Goal: Transaction & Acquisition: Purchase product/service

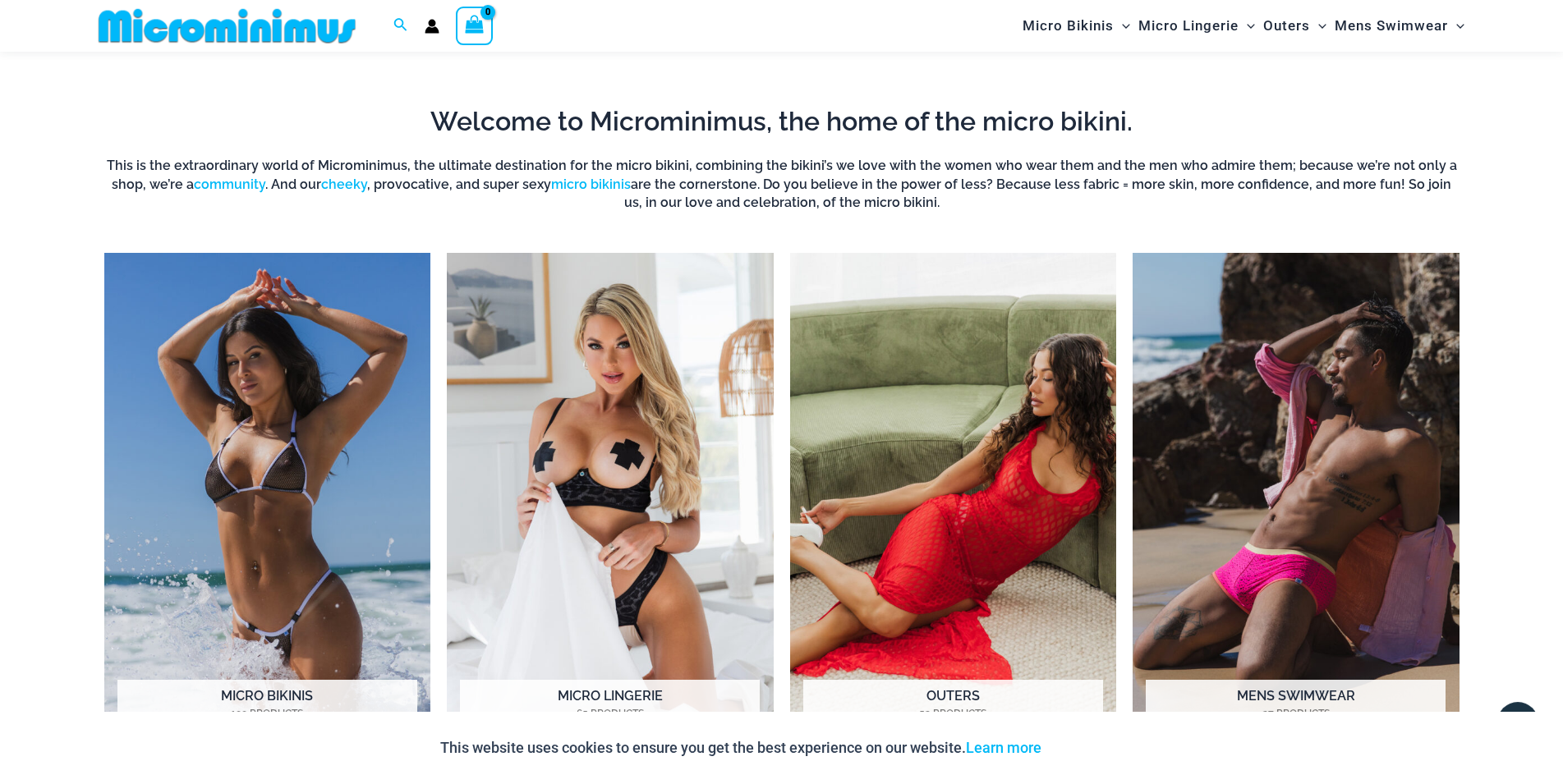
scroll to position [1390, 0]
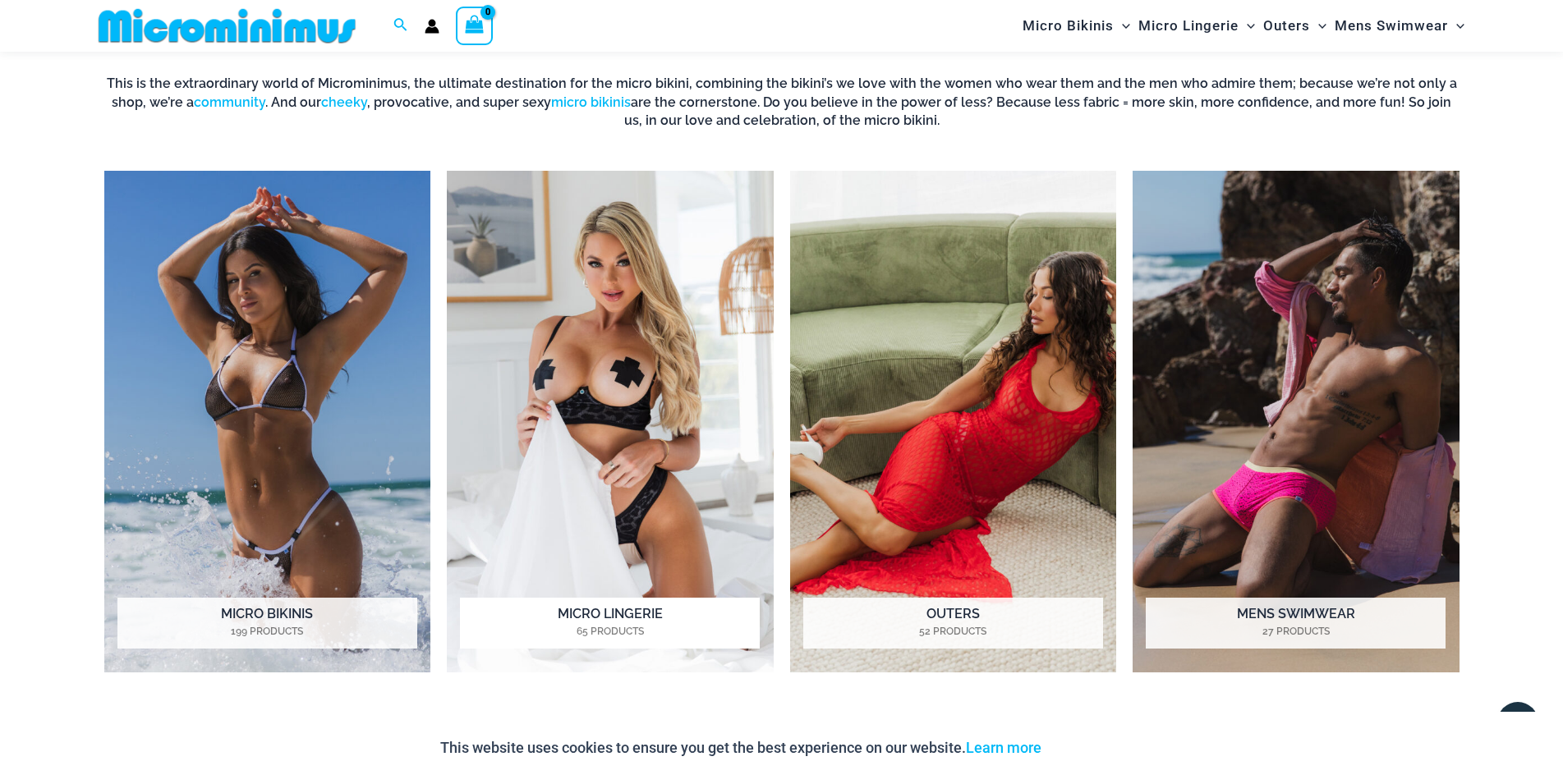
click at [629, 367] on img "Visit product category Micro Lingerie" at bounding box center [610, 421] width 327 height 501
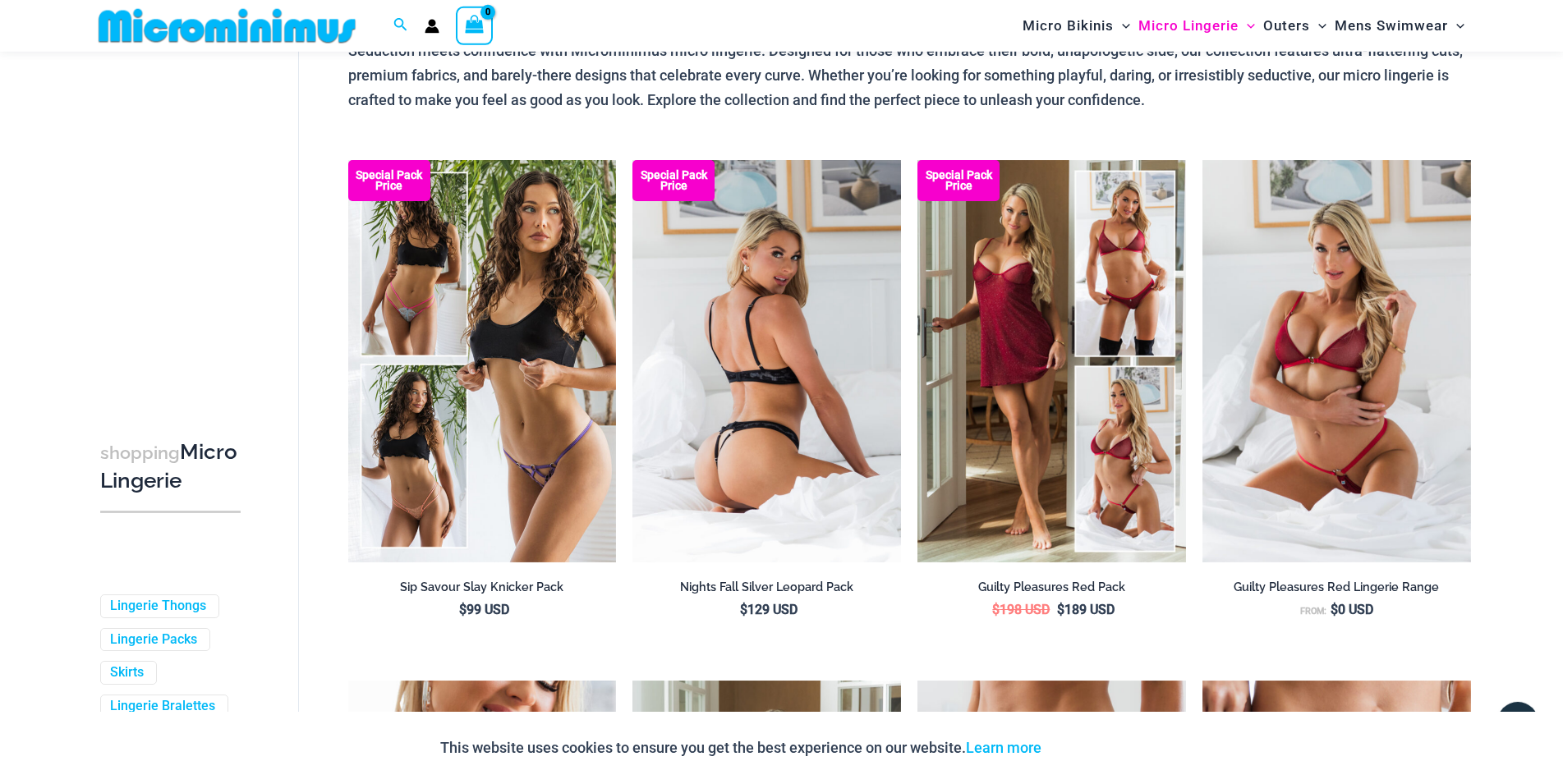
scroll to position [130, 0]
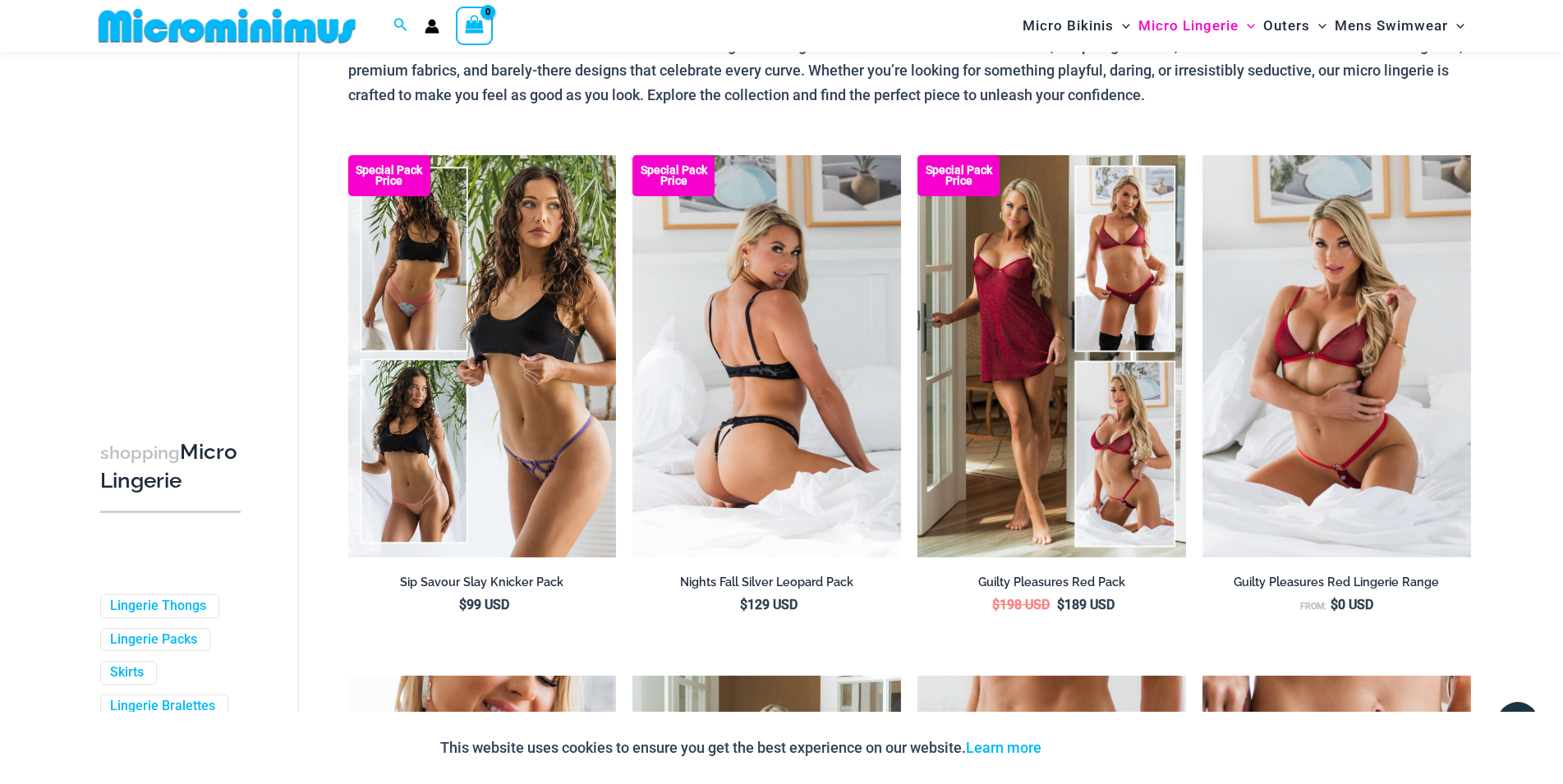
click at [788, 364] on img at bounding box center [767, 356] width 269 height 402
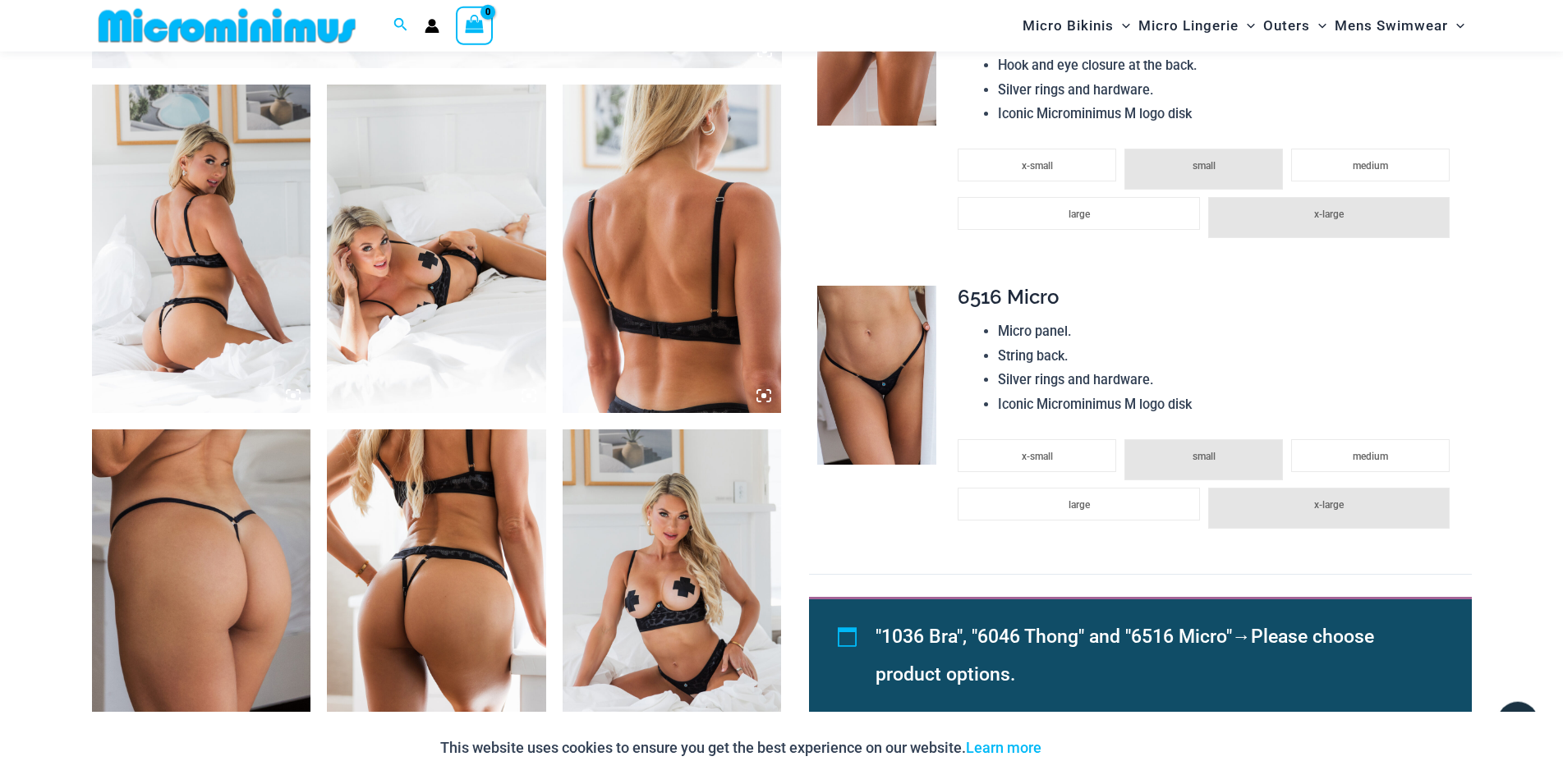
scroll to position [1109, 0]
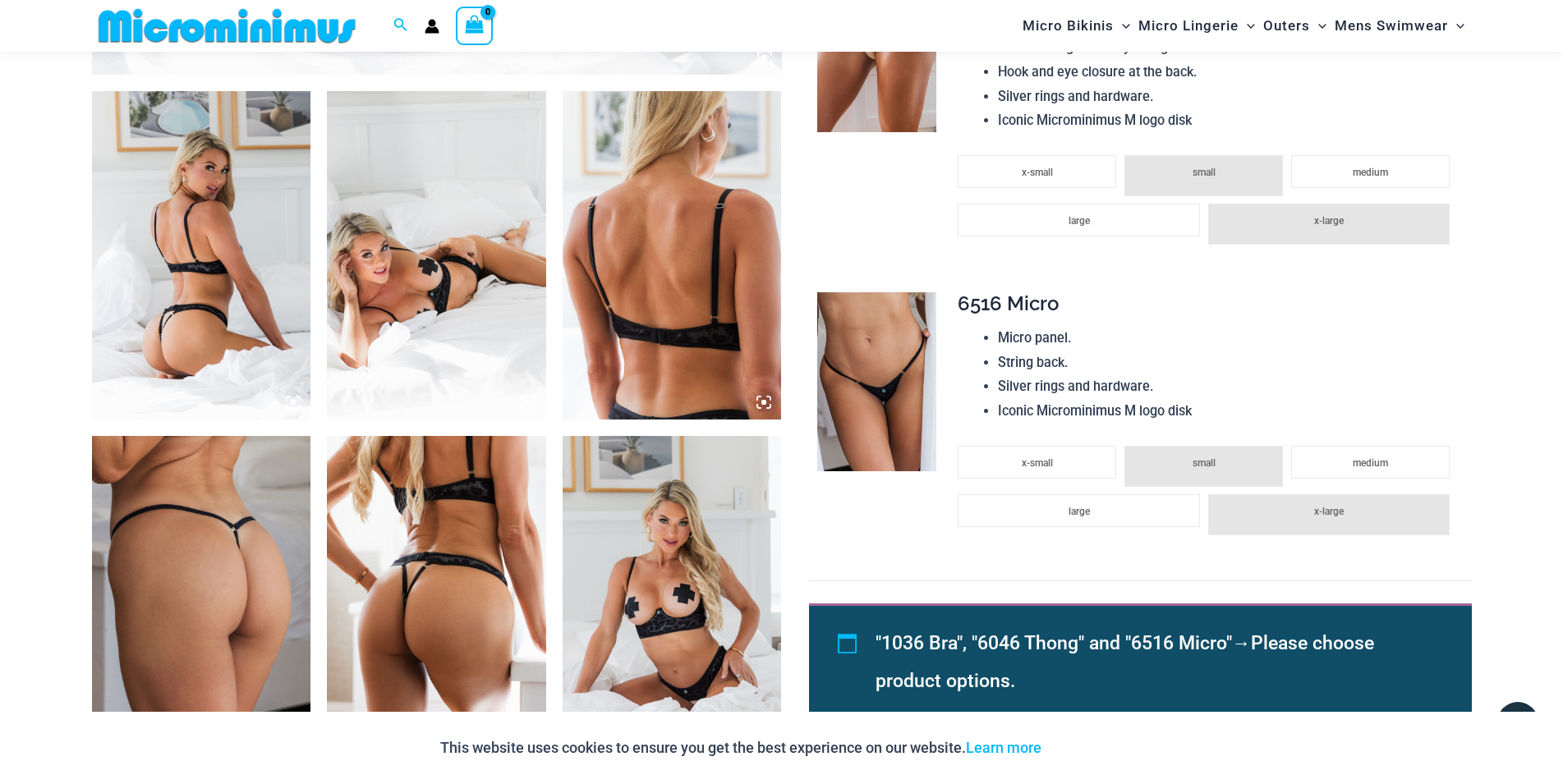
click at [664, 334] on img at bounding box center [673, 255] width 220 height 328
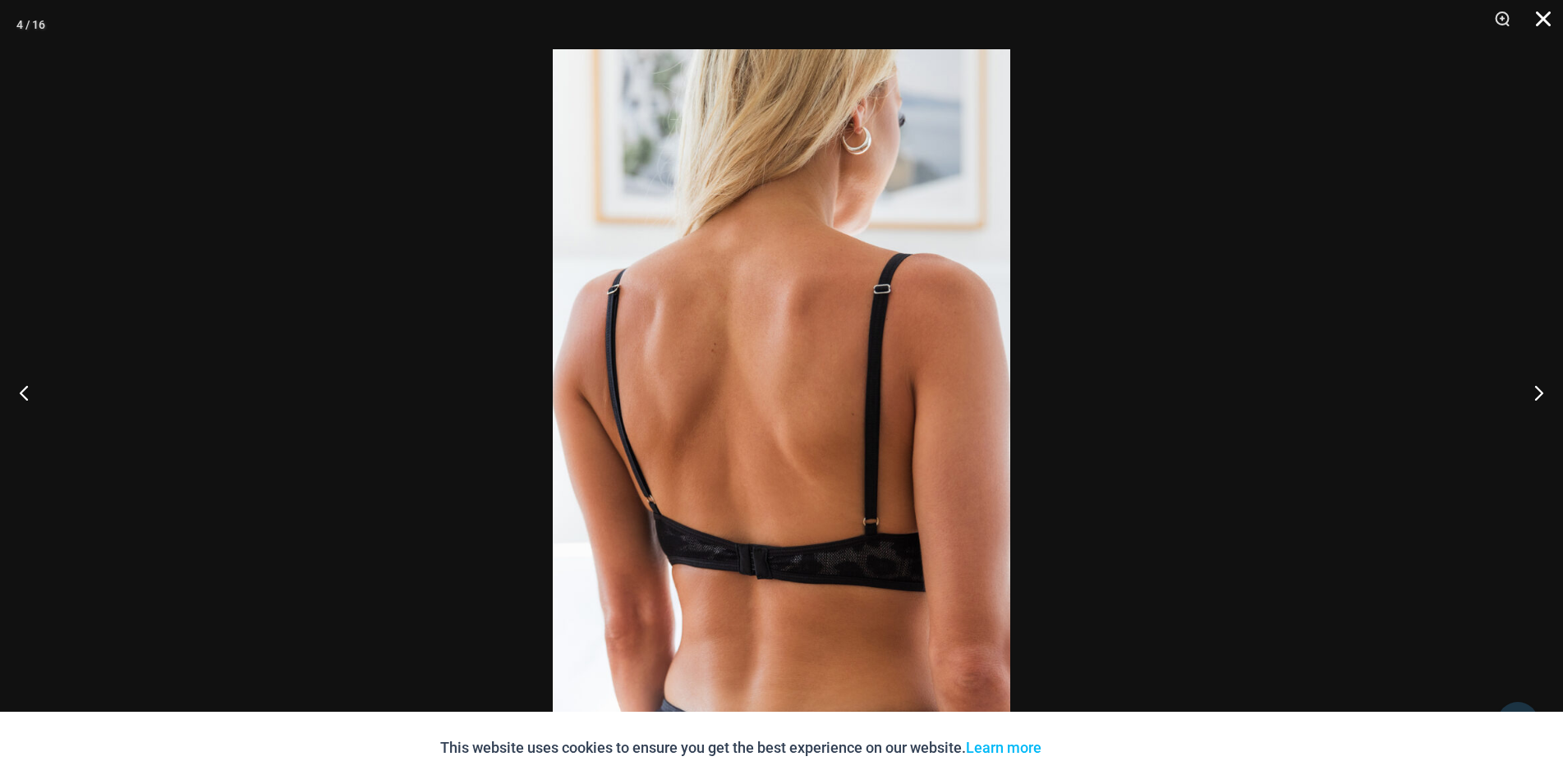
click at [1545, 14] on button "Close" at bounding box center [1537, 25] width 41 height 49
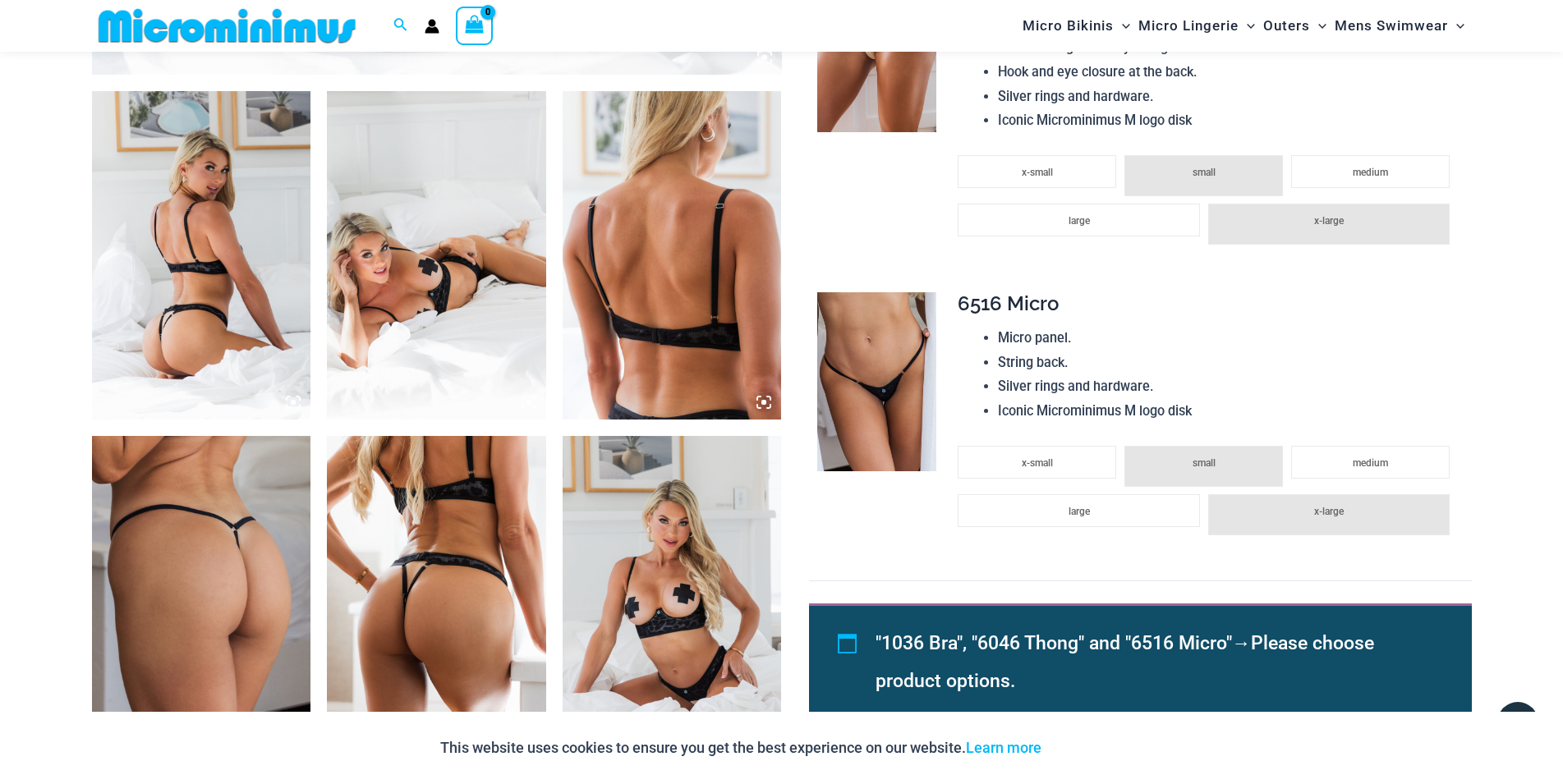
click at [428, 566] on img at bounding box center [436, 601] width 220 height 328
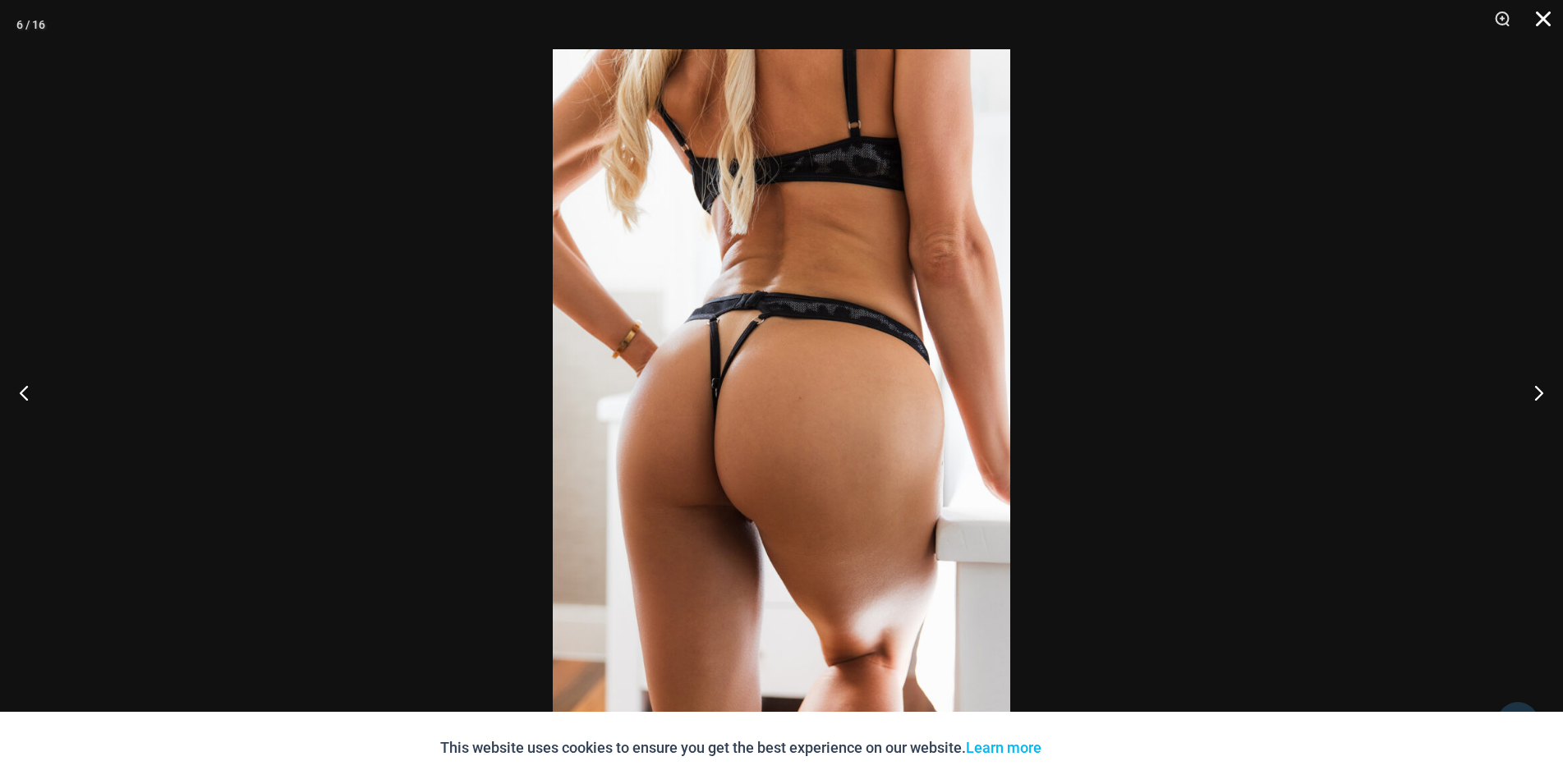
click at [1545, 16] on button "Close" at bounding box center [1537, 25] width 41 height 49
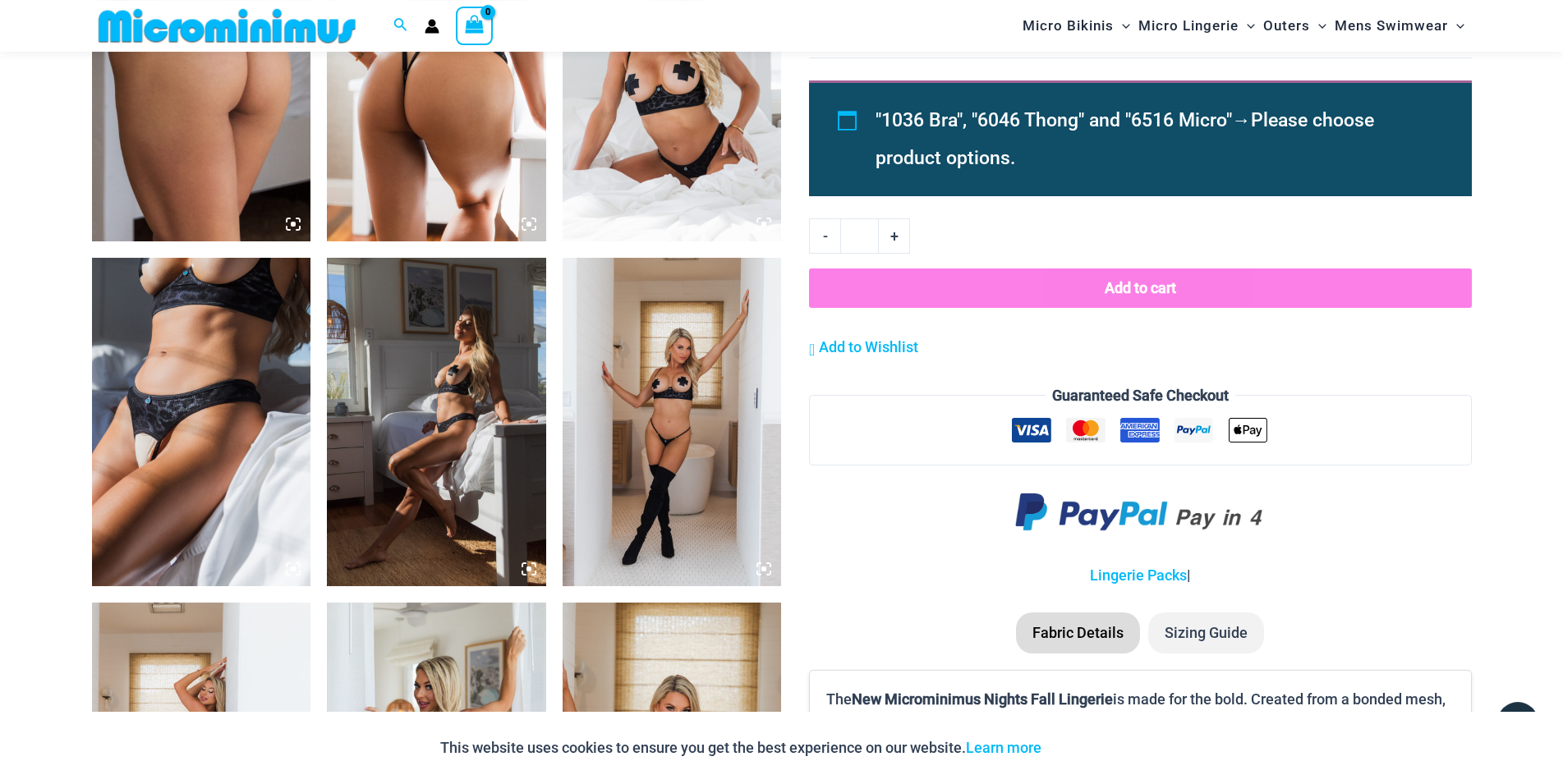
scroll to position [1667, 0]
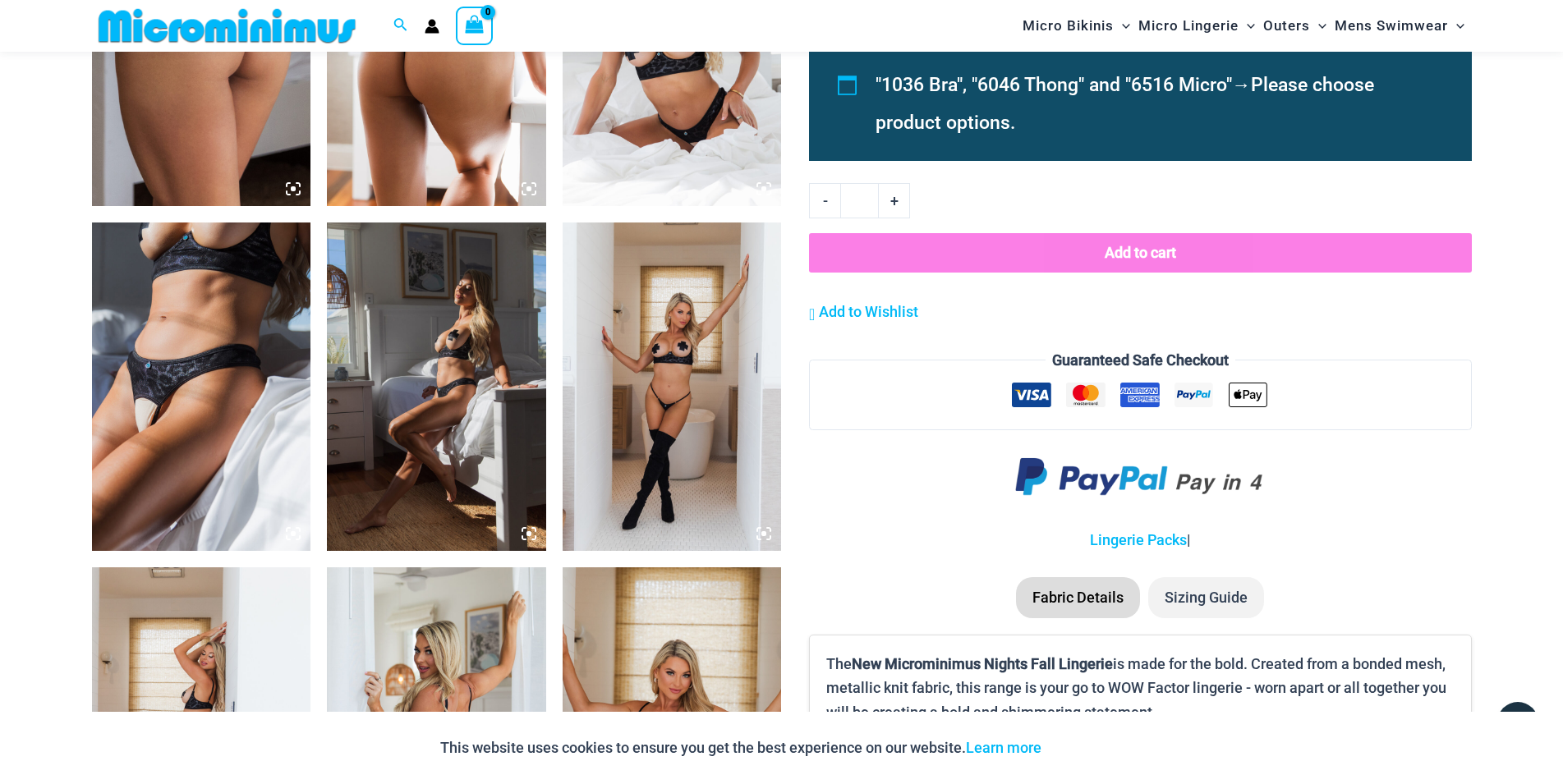
click at [244, 277] on img at bounding box center [202, 386] width 220 height 328
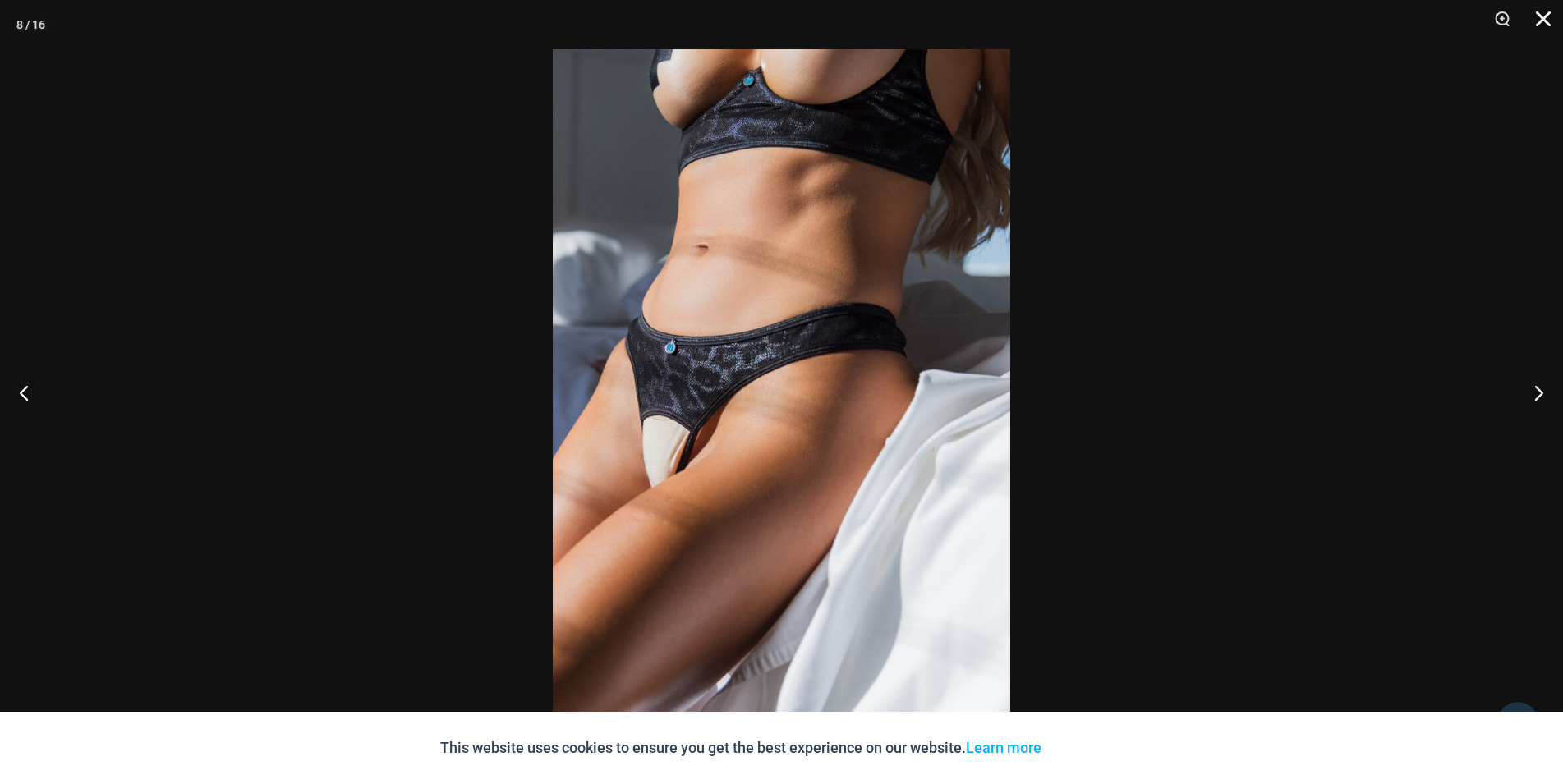
click at [1538, 12] on button "Close" at bounding box center [1537, 25] width 41 height 49
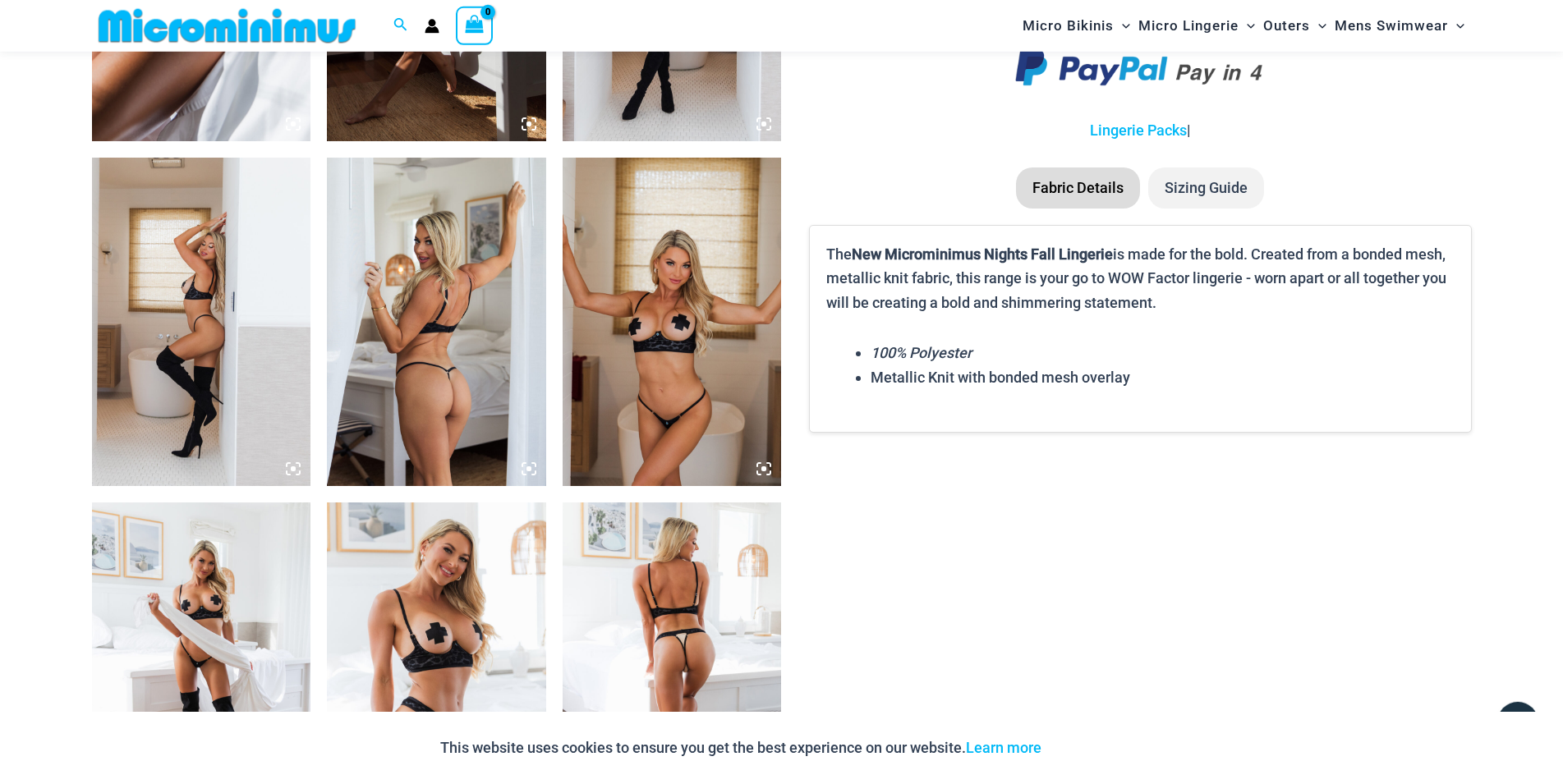
scroll to position [1946, 0]
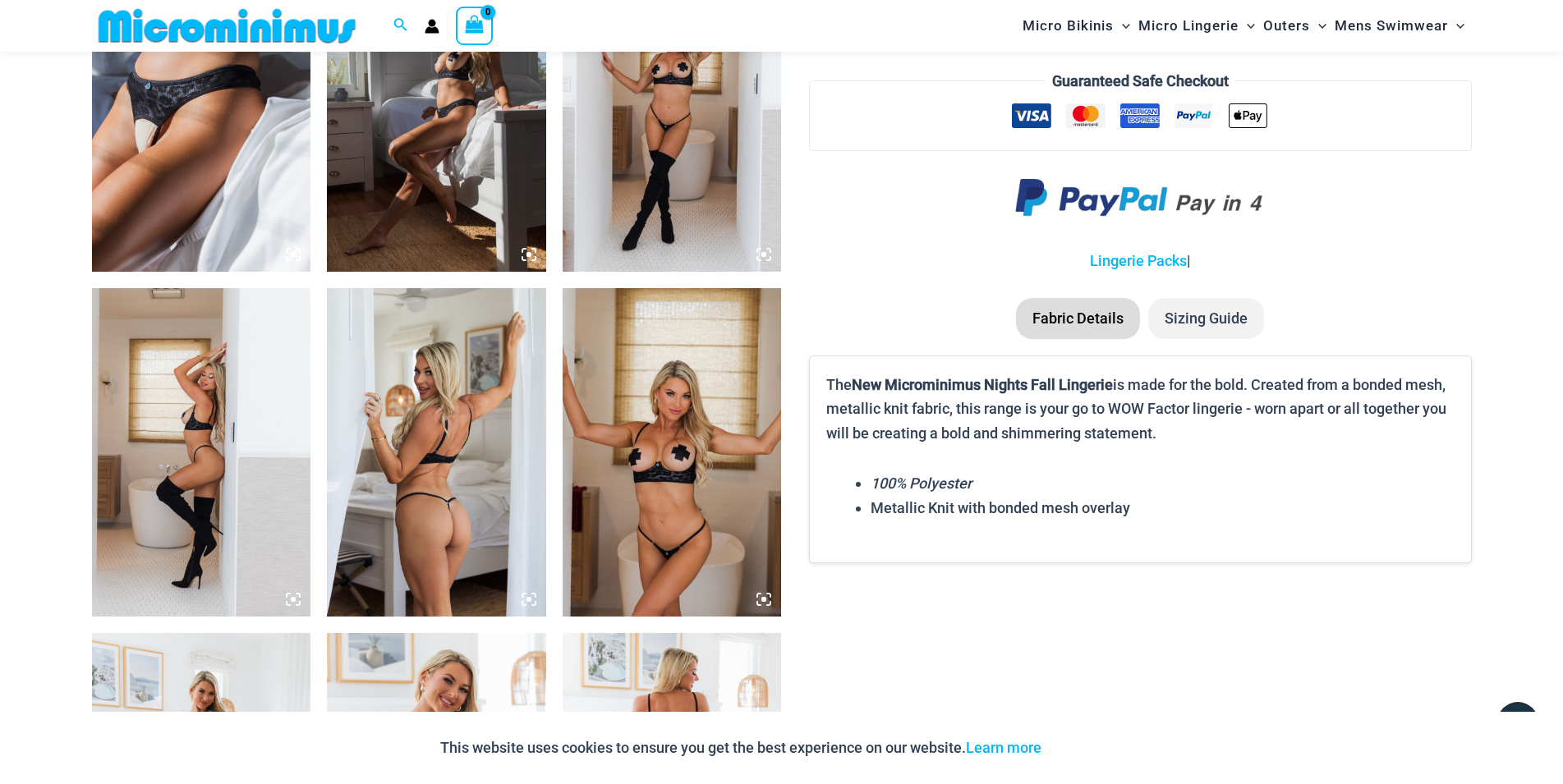
click at [665, 550] on img at bounding box center [673, 452] width 220 height 328
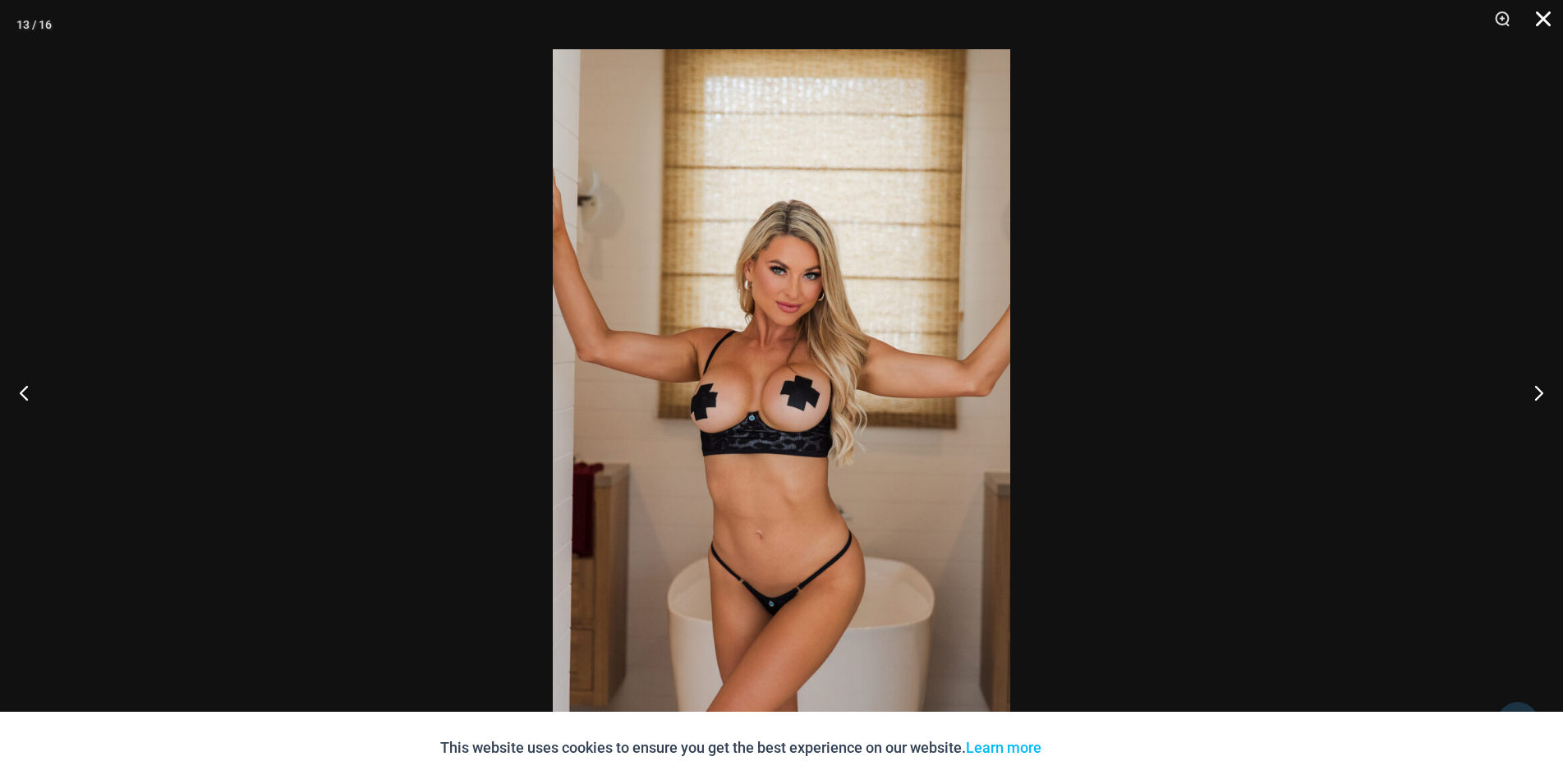
click at [1545, 6] on button "Close" at bounding box center [1537, 25] width 41 height 49
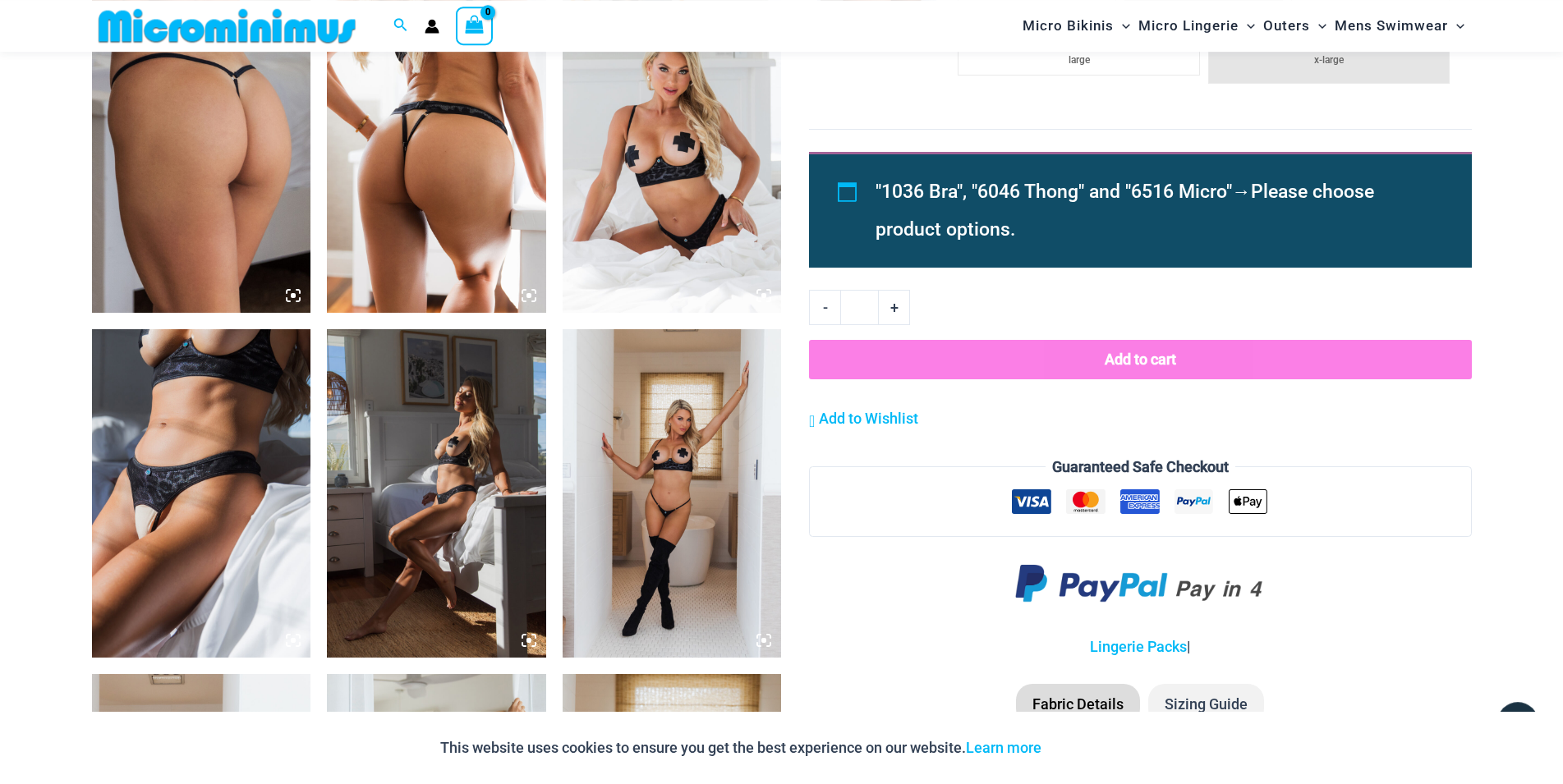
scroll to position [1109, 0]
